Goal: Navigation & Orientation: Find specific page/section

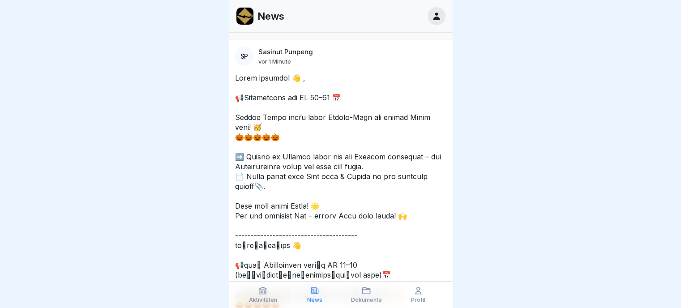
scroll to position [7, 0]
click at [369, 293] on icon at bounding box center [366, 290] width 9 height 9
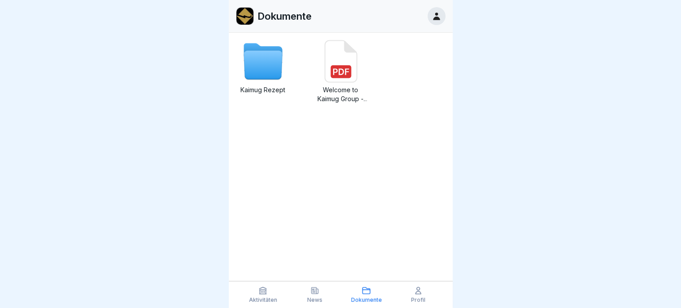
click at [259, 73] on icon at bounding box center [263, 65] width 39 height 29
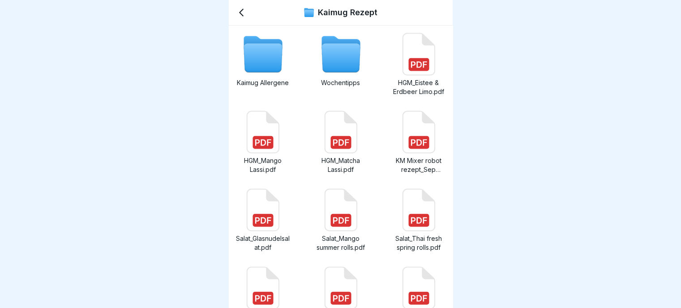
click at [332, 65] on icon at bounding box center [341, 58] width 39 height 29
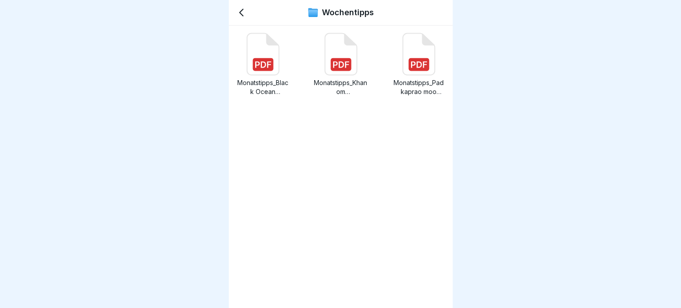
click at [242, 12] on icon at bounding box center [241, 12] width 11 height 11
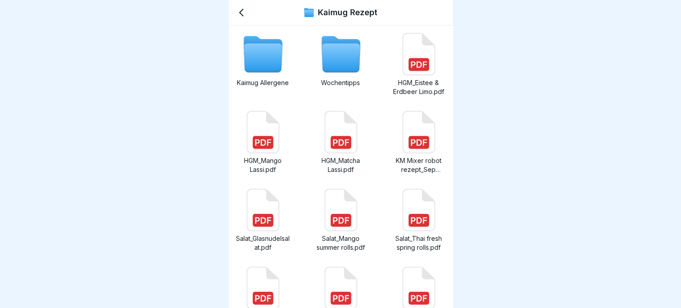
scroll to position [7, 0]
click at [242, 7] on icon at bounding box center [241, 12] width 11 height 11
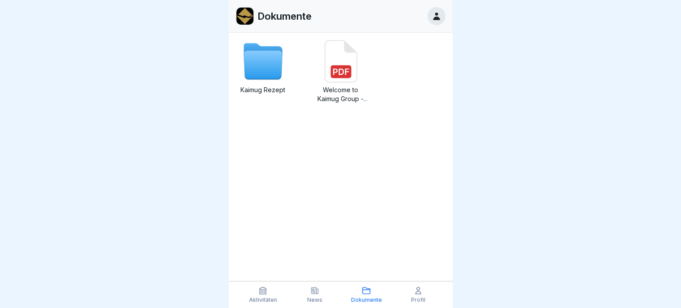
click at [315, 290] on icon at bounding box center [314, 290] width 9 height 9
